Goal: Task Accomplishment & Management: Use online tool/utility

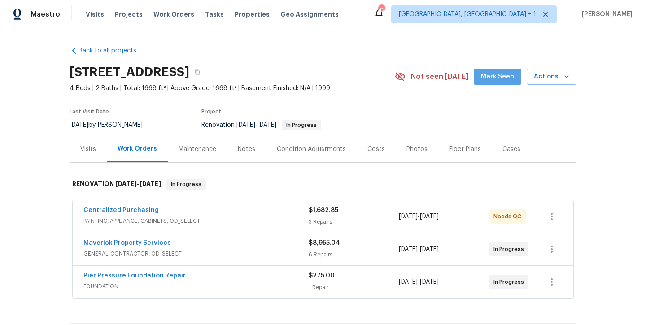
click at [501, 79] on span "Mark Seen" at bounding box center [497, 76] width 33 height 11
click at [248, 155] on div "Notes" at bounding box center [246, 149] width 39 height 26
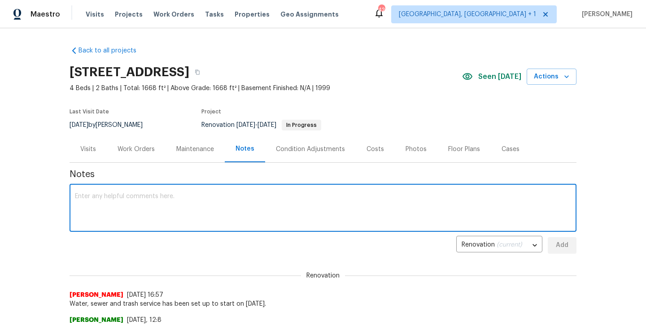
click at [224, 200] on textarea at bounding box center [323, 208] width 496 height 31
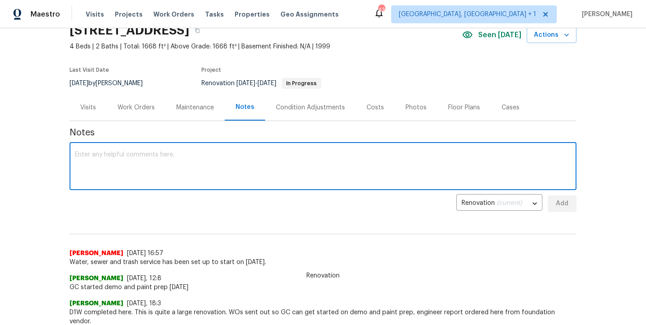
scroll to position [41, 0]
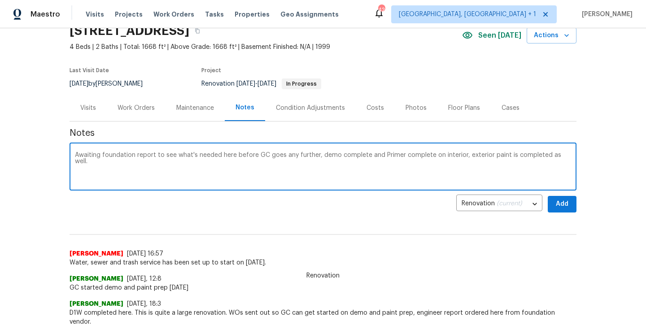
type textarea "Awaiting foundation report to see what's needed here before GC goes any further…"
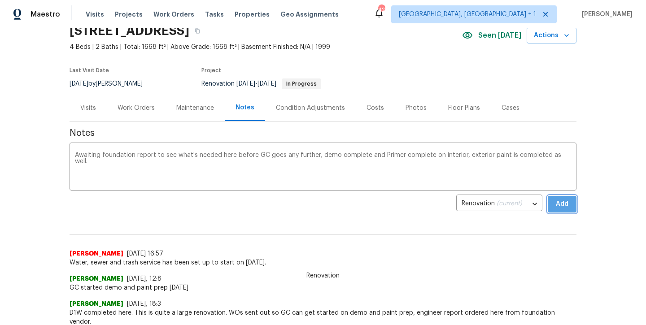
click at [558, 202] on span "Add" at bounding box center [562, 204] width 14 height 11
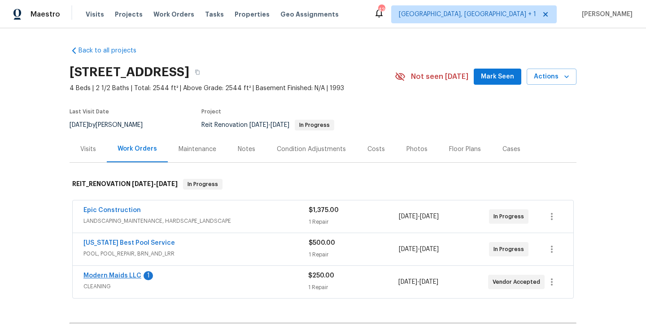
click at [106, 275] on link "Modern Maids LLC" at bounding box center [112, 276] width 58 height 6
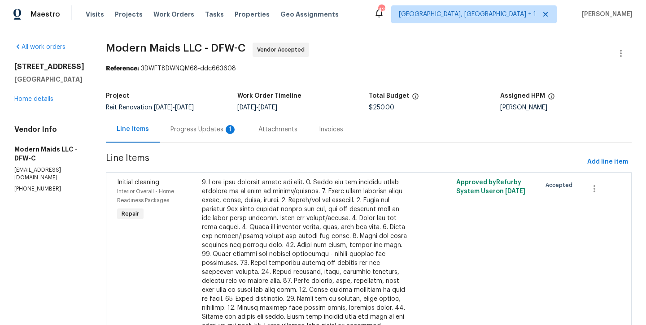
click at [216, 135] on div "Progress Updates 1" at bounding box center [204, 129] width 88 height 26
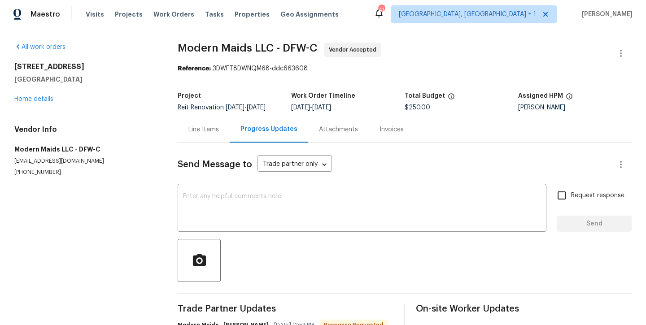
click at [140, 159] on p "[EMAIL_ADDRESS][DOMAIN_NAME]" at bounding box center [85, 161] width 142 height 8
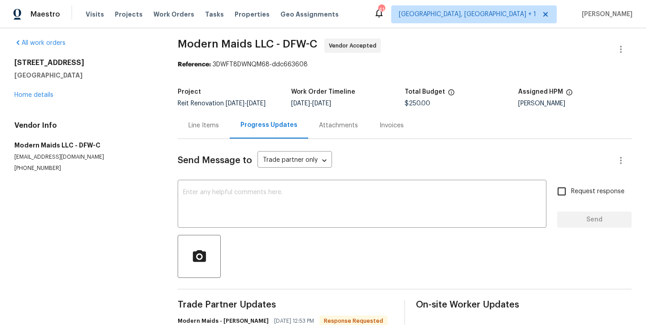
scroll to position [5, 0]
